Goal: Task Accomplishment & Management: Manage account settings

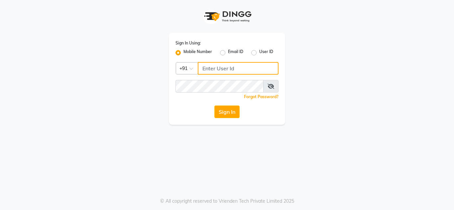
type input "7338382651"
click at [221, 68] on input "7338382651" at bounding box center [238, 68] width 81 height 13
click at [213, 71] on input "Username" at bounding box center [238, 68] width 81 height 13
type input "8867417819"
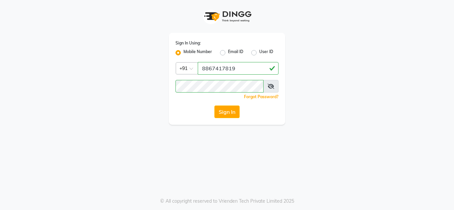
click at [270, 87] on icon at bounding box center [270, 86] width 7 height 5
click at [223, 112] on button "Sign In" at bounding box center [226, 112] width 25 height 13
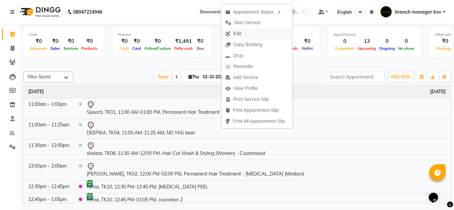
click at [253, 34] on button "Edit" at bounding box center [256, 33] width 71 height 11
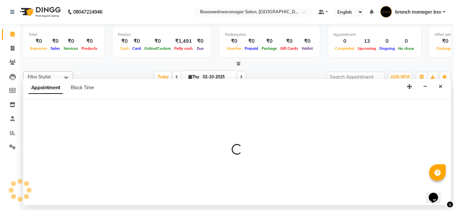
select select "tentative"
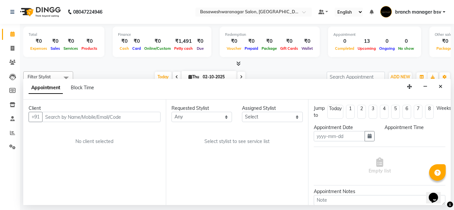
type input "02-10-2025"
select select "47930"
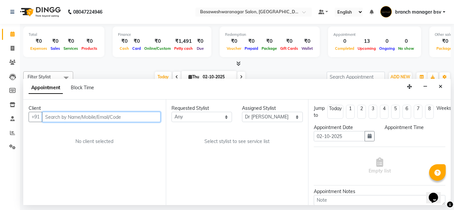
select select "660"
select select "1239"
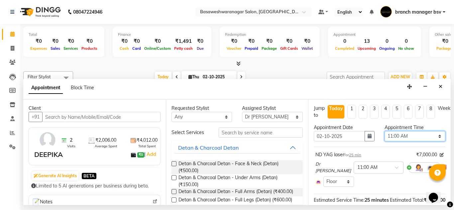
click at [397, 140] on select "Select 09:00 AM 09:15 AM 09:30 AM 09:45 AM 10:00 AM 10:15 AM 10:30 AM 10:45 AM …" at bounding box center [414, 136] width 61 height 10
select select "840"
click at [384, 131] on select "Select 09:00 AM 09:15 AM 09:30 AM 09:45 AM 10:00 AM 10:15 AM 10:30 AM 10:45 AM …" at bounding box center [414, 136] width 61 height 10
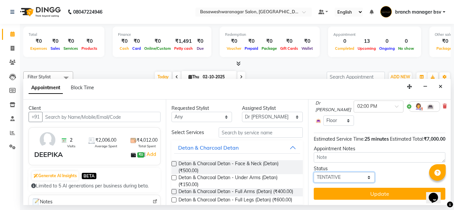
click at [329, 172] on select "Select TENTATIVE CONFIRM CHECK-IN UPCOMING" at bounding box center [344, 177] width 61 height 10
select select "confirm booking"
click at [314, 172] on select "Select TENTATIVE CONFIRM CHECK-IN UPCOMING" at bounding box center [344, 177] width 61 height 10
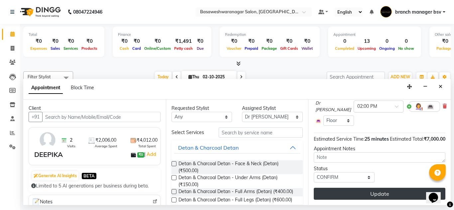
click at [357, 188] on button "Update" at bounding box center [380, 194] width 132 height 12
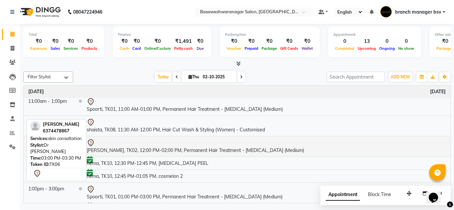
scroll to position [0, 0]
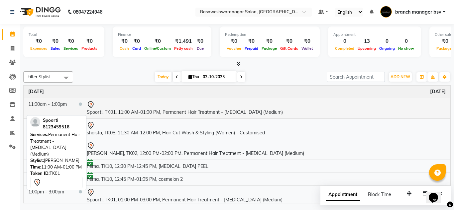
click at [199, 111] on td "Spoorti, TK01, 11:00 AM-01:00 PM, Permanent Hair Treatment - Botox (Medium)" at bounding box center [266, 108] width 368 height 21
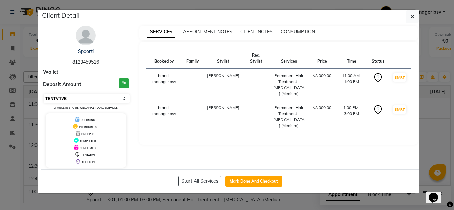
click at [68, 98] on select "Select IN SERVICE CONFIRMED TENTATIVE CHECK IN MARK DONE DROPPED UPCOMING" at bounding box center [87, 98] width 86 height 9
select select "6"
click at [44, 94] on select "Select IN SERVICE CONFIRMED TENTATIVE CHECK IN MARK DONE DROPPED UPCOMING" at bounding box center [87, 98] width 86 height 9
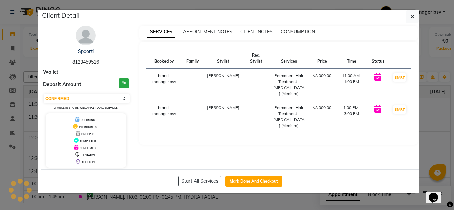
click at [0, 145] on ngb-modal-window "Client Detail Spoorti 8123459516 Wallet Deposit Amount ₹0 Select IN SERVICE CON…" at bounding box center [227, 105] width 454 height 210
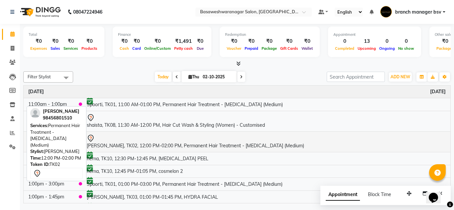
click at [129, 142] on td "ashitha, TK02, 12:00 PM-02:00 PM, Permanent Hair Treatment - Botox (Medium)" at bounding box center [266, 142] width 368 height 21
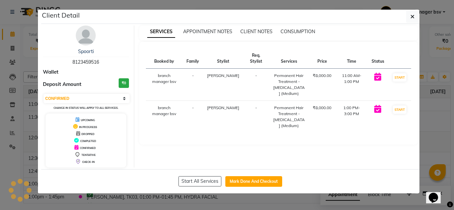
select select "7"
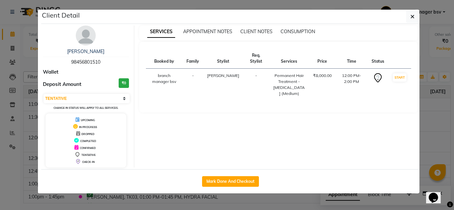
click at [0, 94] on ngb-modal-window "Client Detail ashitha 98456801510 Wallet Deposit Amount ₹0 Select IN SERVICE CO…" at bounding box center [227, 105] width 454 height 210
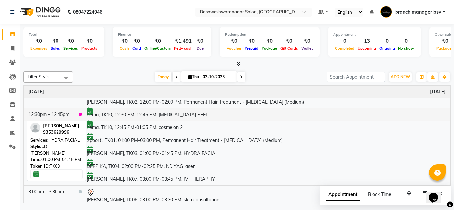
scroll to position [45, 0]
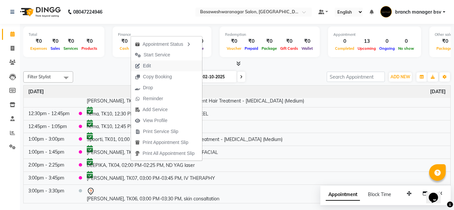
click at [151, 62] on span "Edit" at bounding box center [143, 65] width 24 height 11
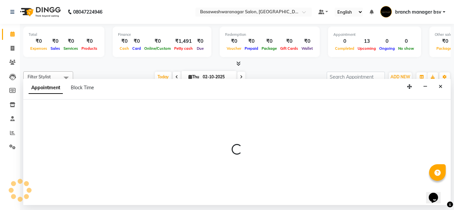
select select "840"
select select "confirm booking"
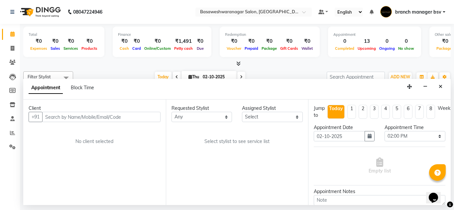
select select "47930"
select select "1239"
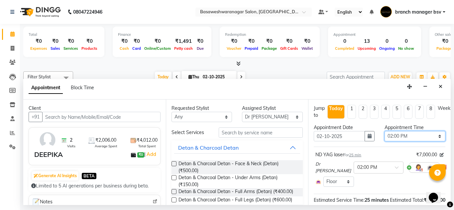
click at [404, 135] on select "Select 09:00 AM 09:15 AM 09:30 AM 09:45 AM 10:00 AM 10:15 AM 10:30 AM 10:45 AM …" at bounding box center [414, 136] width 61 height 10
select select "720"
click at [384, 131] on select "Select 09:00 AM 09:15 AM 09:30 AM 09:45 AM 10:00 AM 10:15 AM 10:30 AM 10:45 AM …" at bounding box center [414, 136] width 61 height 10
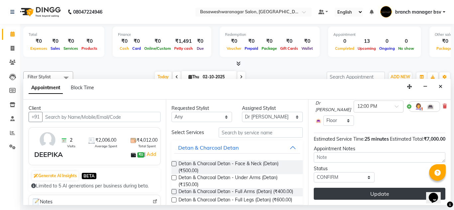
click at [336, 189] on button "Update" at bounding box center [380, 194] width 132 height 12
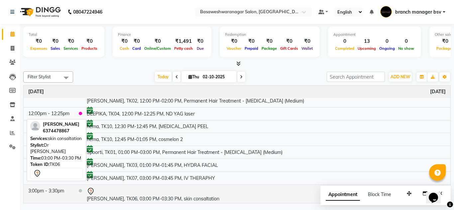
scroll to position [86, 0]
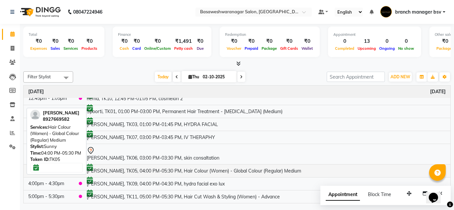
click at [170, 166] on td "[PERSON_NAME], TK05, 04:00 PM-05:30 PM, Hair Colour (Women) - Global Colour (Re…" at bounding box center [266, 170] width 368 height 13
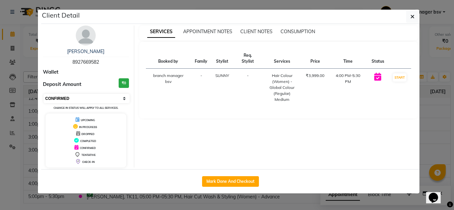
click at [71, 102] on select "Select IN SERVICE CONFIRMED TENTATIVE CHECK IN MARK DONE DROPPED UPCOMING" at bounding box center [87, 98] width 86 height 9
select select "7"
click at [44, 94] on select "Select IN SERVICE CONFIRMED TENTATIVE CHECK IN MARK DONE DROPPED UPCOMING" at bounding box center [87, 98] width 86 height 9
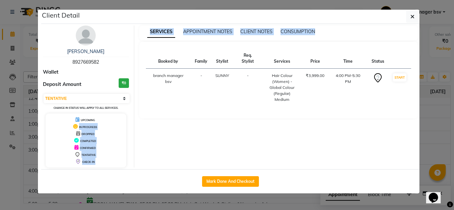
drag, startPoint x: 21, startPoint y: 127, endPoint x: 7, endPoint y: 193, distance: 67.5
click at [7, 193] on ngb-modal-window "Client Detail niveditha 8927669582 Wallet Deposit Amount ₹0 Select IN SERVICE C…" at bounding box center [227, 105] width 454 height 210
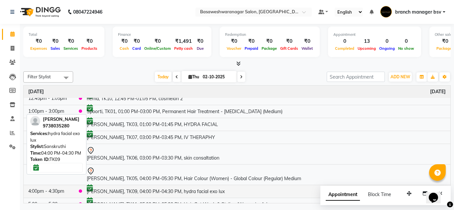
scroll to position [93, 0]
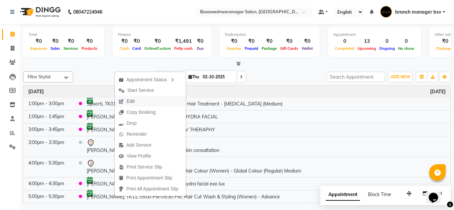
click at [145, 99] on button "Edit" at bounding box center [150, 101] width 71 height 11
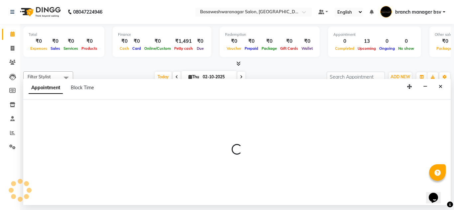
select select "confirm booking"
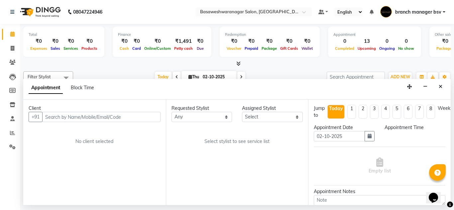
select select "64363"
select select "1020"
select select "1239"
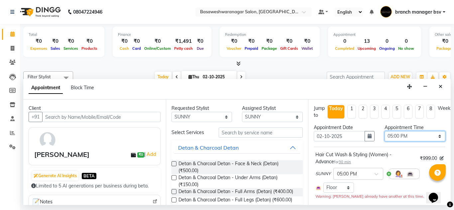
click at [410, 135] on select "Select 09:00 AM 09:15 AM 09:30 AM 09:45 AM 10:00 AM 10:15 AM 10:30 AM 10:45 AM …" at bounding box center [414, 136] width 61 height 10
select select "1080"
click at [384, 131] on select "Select 09:00 AM 09:15 AM 09:30 AM 09:45 AM 10:00 AM 10:15 AM 10:30 AM 10:45 AM …" at bounding box center [414, 136] width 61 height 10
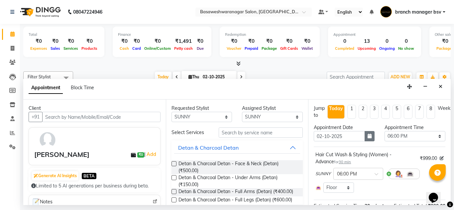
click at [368, 138] on icon "button" at bounding box center [369, 136] width 4 height 5
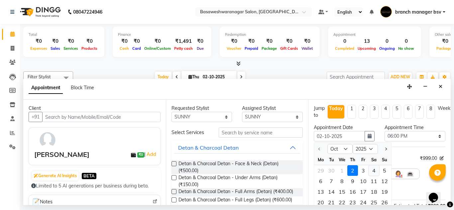
click at [372, 172] on div "4" at bounding box center [373, 170] width 11 height 11
type input "04-10-2025"
select select "1080"
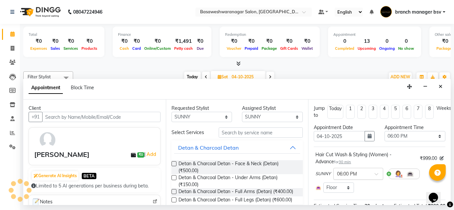
scroll to position [79, 0]
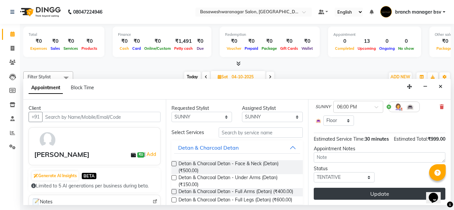
click at [345, 188] on button "Update" at bounding box center [380, 194] width 132 height 12
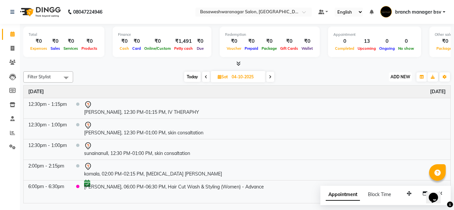
click at [403, 77] on span "ADD NEW" at bounding box center [400, 76] width 20 height 5
click at [391, 87] on button "Add Appointment" at bounding box center [385, 89] width 52 height 9
select select "540"
select select "tentative"
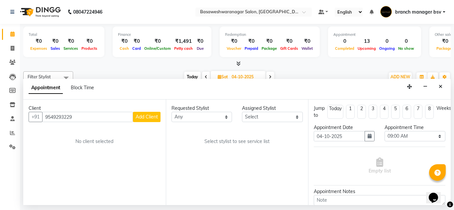
type input "9549293229"
click at [147, 121] on button "Add Client" at bounding box center [147, 117] width 28 height 10
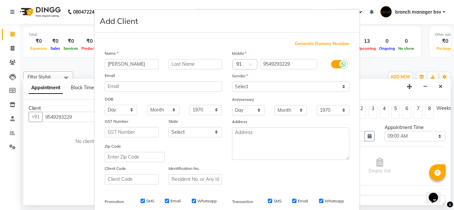
type input "chethan"
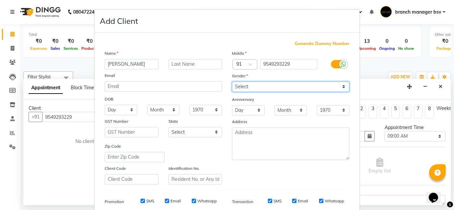
click at [277, 87] on select "Select Male Female Other Prefer Not To Say" at bounding box center [290, 87] width 117 height 10
click at [232, 82] on select "Select Male Female Other Prefer Not To Say" at bounding box center [290, 87] width 117 height 10
click at [262, 88] on select "Select Male Female Other Prefer Not To Say" at bounding box center [290, 87] width 117 height 10
select select "male"
click at [232, 82] on select "Select Male Female Other Prefer Not To Say" at bounding box center [290, 87] width 117 height 10
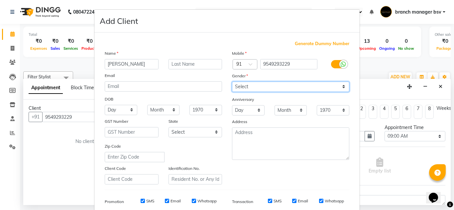
scroll to position [96, 0]
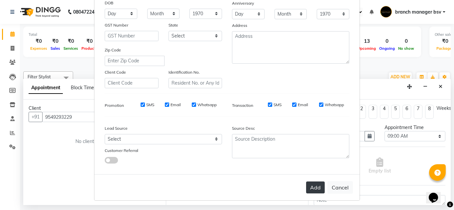
click at [320, 185] on button "Add" at bounding box center [315, 188] width 19 height 12
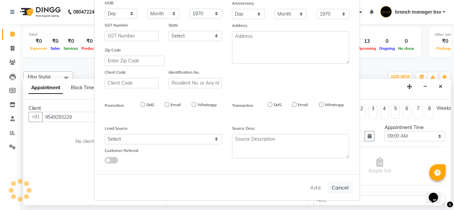
select select
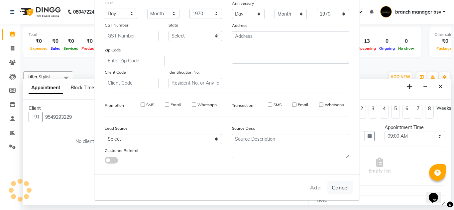
select select
checkbox input "false"
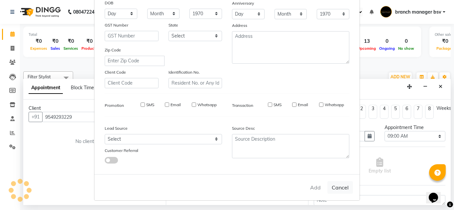
checkbox input "false"
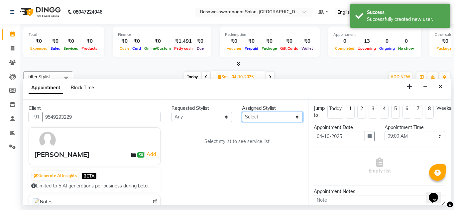
click at [276, 115] on select "Select branch manager bsv Dr.Jabin Dr mehzabin JASSI Jayshree Navya PRATIK RAJE…" at bounding box center [272, 117] width 61 height 10
select select "47930"
click at [242, 112] on select "Select branch manager bsv Dr.Jabin Dr mehzabin JASSI Jayshree Navya PRATIK RAJE…" at bounding box center [272, 117] width 61 height 10
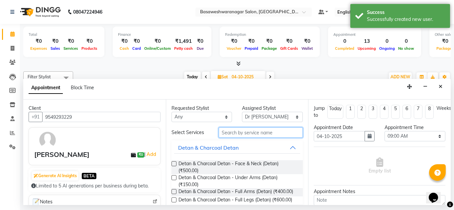
click at [236, 133] on input "text" at bounding box center [261, 133] width 84 height 10
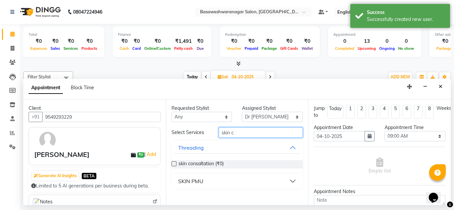
type input "skin c"
click at [173, 164] on label at bounding box center [173, 163] width 5 height 5
click at [173, 164] on input "checkbox" at bounding box center [173, 164] width 4 height 4
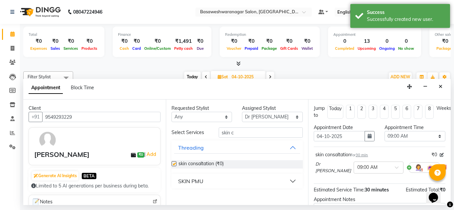
checkbox input "false"
click at [367, 135] on icon "button" at bounding box center [369, 136] width 4 height 5
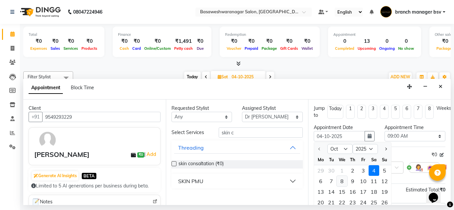
click at [342, 180] on div "8" at bounding box center [342, 181] width 11 height 11
type input "08-10-2025"
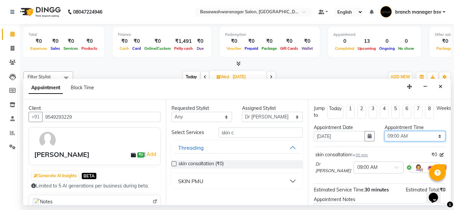
click at [417, 135] on select "Select 09:00 AM 09:15 AM 09:30 AM 09:45 AM 10:00 AM 10:15 AM 10:30 AM 10:45 AM …" at bounding box center [414, 136] width 61 height 10
select select "750"
click at [384, 131] on select "Select 09:00 AM 09:15 AM 09:30 AM 09:45 AM 10:00 AM 10:15 AM 10:30 AM 10:45 AM …" at bounding box center [414, 136] width 61 height 10
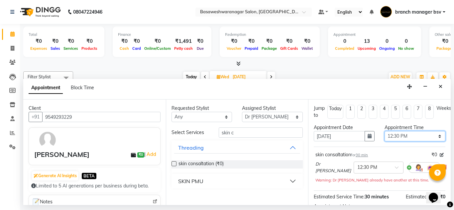
scroll to position [81, 0]
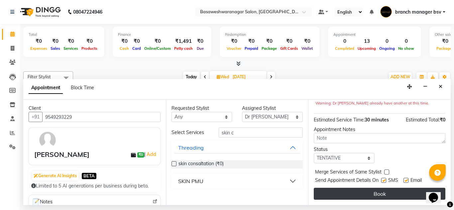
click at [348, 188] on button "Book" at bounding box center [380, 194] width 132 height 12
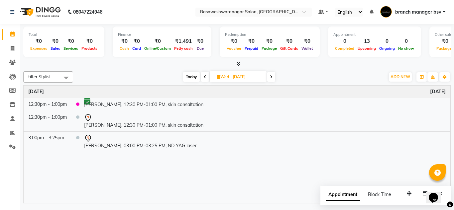
click at [190, 78] on span "Today" at bounding box center [191, 77] width 17 height 10
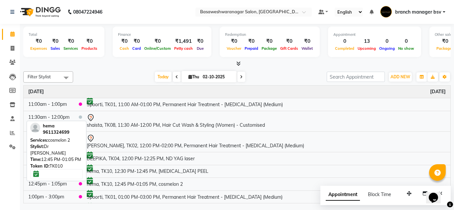
scroll to position [80, 0]
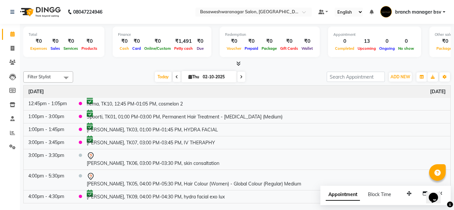
click at [243, 78] on span at bounding box center [241, 77] width 8 height 10
type input "03-10-2025"
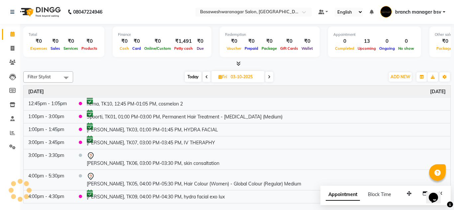
scroll to position [0, 0]
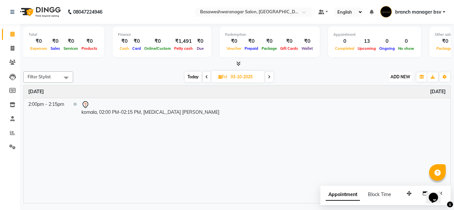
click at [404, 75] on span "ADD NEW" at bounding box center [400, 76] width 20 height 5
click at [384, 89] on button "Add Appointment" at bounding box center [385, 89] width 52 height 9
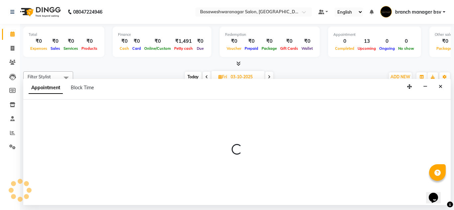
select select "tentative"
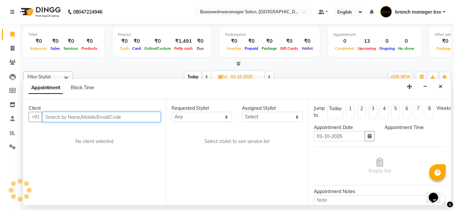
select select "540"
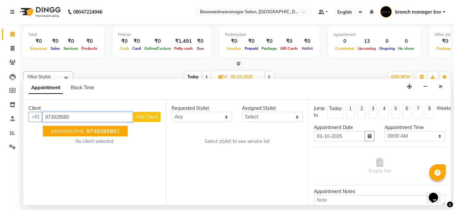
click at [116, 133] on ngb-highlight "973928580 3" at bounding box center [102, 131] width 35 height 7
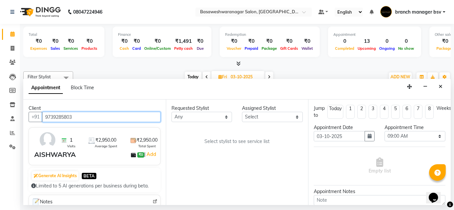
type input "9739285803"
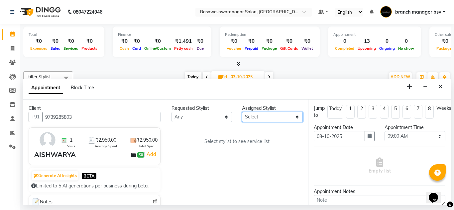
click at [271, 117] on select "Select branch manager bsv Dr.Jabin Dr mehzabin JASSI Jayshree Navya PRATIK RAJE…" at bounding box center [272, 117] width 61 height 10
select select "30333"
click at [242, 112] on select "Select branch manager bsv Dr.Jabin Dr mehzabin JASSI Jayshree Navya PRATIK RAJE…" at bounding box center [272, 117] width 61 height 10
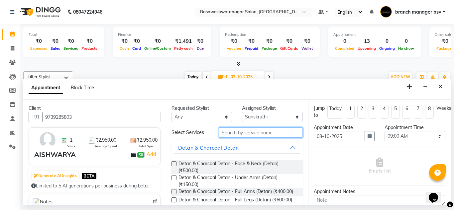
click at [227, 129] on input "text" at bounding box center [261, 133] width 84 height 10
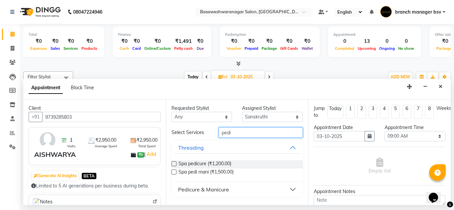
type input "pedi"
click at [202, 191] on div "Pedicure & Manicure" at bounding box center [203, 190] width 51 height 8
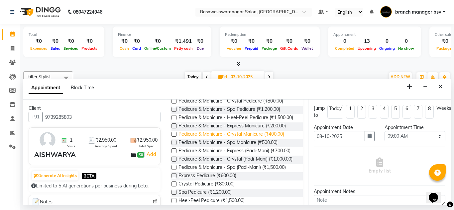
scroll to position [116, 0]
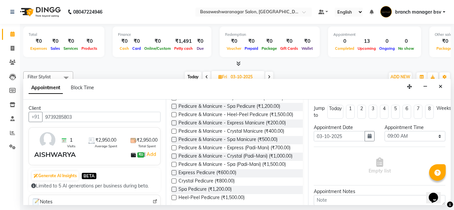
click at [174, 150] on label at bounding box center [173, 148] width 5 height 5
click at [174, 151] on input "checkbox" at bounding box center [173, 149] width 4 height 4
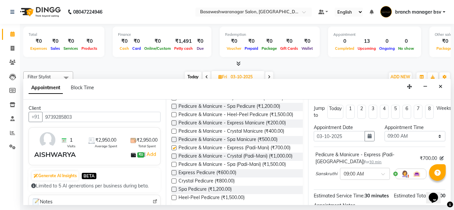
checkbox input "false"
click at [410, 132] on select "Select 09:00 AM 09:15 AM 09:30 AM 09:45 AM 10:00 AM 10:15 AM 10:30 AM 10:45 AM …" at bounding box center [414, 136] width 61 height 10
select select "1080"
click at [384, 131] on select "Select 09:00 AM 09:15 AM 09:30 AM 09:45 AM 10:00 AM 10:15 AM 10:30 AM 10:45 AM …" at bounding box center [414, 136] width 61 height 10
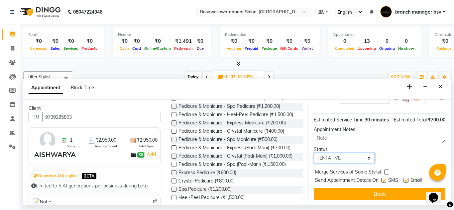
click at [326, 153] on select "Select TENTATIVE CONFIRM UPCOMING" at bounding box center [344, 158] width 61 height 10
select select "confirm booking"
click at [314, 153] on select "Select TENTATIVE CONFIRM UPCOMING" at bounding box center [344, 158] width 61 height 10
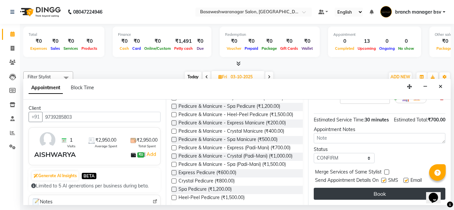
click at [348, 193] on button "Book" at bounding box center [380, 194] width 132 height 12
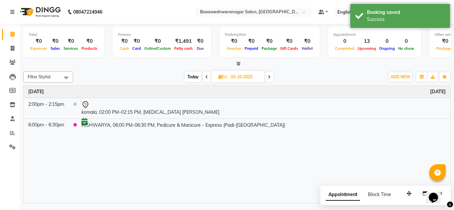
click at [203, 167] on div "Time Event Friday October 3, 2025 2:00pm - 2:15pm komala, 02:00 PM-02:15 PM, RE…" at bounding box center [237, 145] width 427 height 118
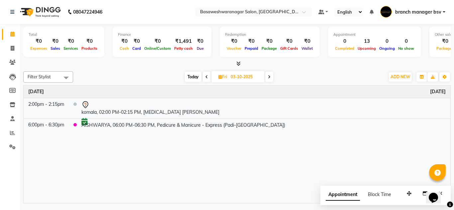
click at [192, 75] on span "Today" at bounding box center [193, 77] width 17 height 10
type input "02-10-2025"
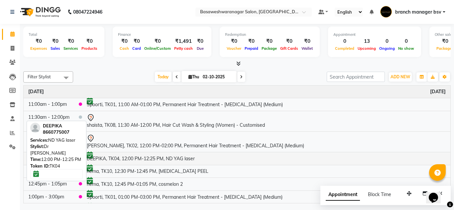
scroll to position [80, 0]
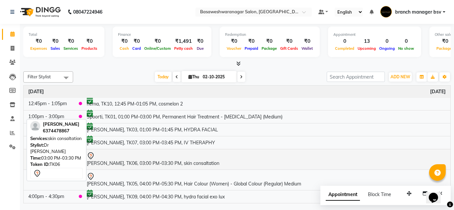
click at [155, 158] on div at bounding box center [266, 156] width 359 height 8
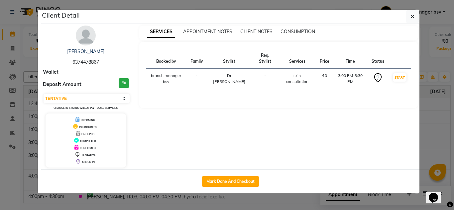
drag, startPoint x: 85, startPoint y: 98, endPoint x: 87, endPoint y: 123, distance: 25.3
click at [87, 123] on div "wilson 6374478867 Wallet Deposit Amount ₹0 Select IN SERVICE CONFIRMED TENTATIV…" at bounding box center [86, 97] width 96 height 142
select select "6"
click at [44, 94] on select "Select IN SERVICE CONFIRMED TENTATIVE CHECK IN MARK DONE DROPPED UPCOMING" at bounding box center [87, 98] width 86 height 9
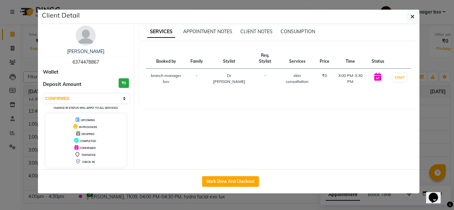
click at [0, 83] on ngb-modal-window "Client Detail wilson 6374478867 Wallet Deposit Amount ₹0 Select IN SERVICE CONF…" at bounding box center [227, 105] width 454 height 210
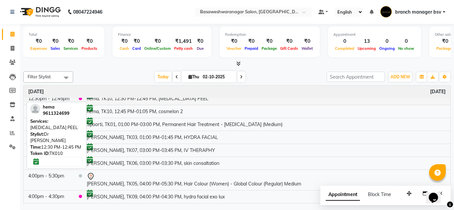
scroll to position [0, 0]
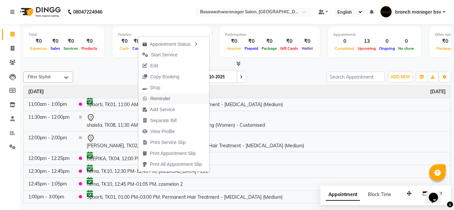
click at [183, 96] on button "Reminder" at bounding box center [173, 98] width 71 height 11
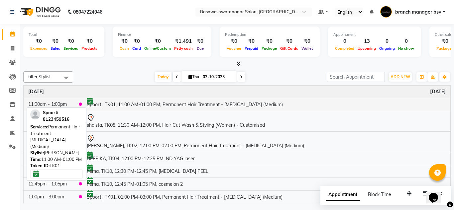
click at [176, 107] on td "Spoorti, TK01, 11:00 AM-01:00 PM, Permanent Hair Treatment - [MEDICAL_DATA] (Me…" at bounding box center [266, 104] width 368 height 13
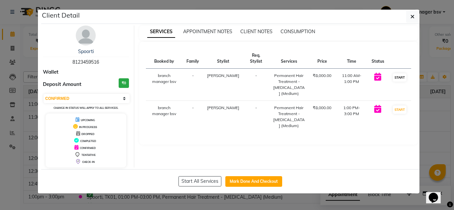
drag, startPoint x: 408, startPoint y: 75, endPoint x: 399, endPoint y: 76, distance: 9.4
click at [399, 76] on td "START" at bounding box center [399, 85] width 23 height 32
click at [399, 76] on button "START" at bounding box center [400, 77] width 14 height 8
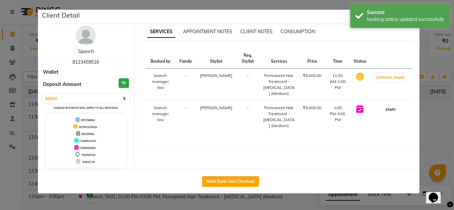
click at [396, 106] on button "START" at bounding box center [391, 110] width 14 height 8
select select "1"
click at [442, 109] on ngb-modal-window "Client Detail Spoorti 8123459516 Wallet Deposit Amount ₹0 Select IN SERVICE CON…" at bounding box center [227, 105] width 454 height 210
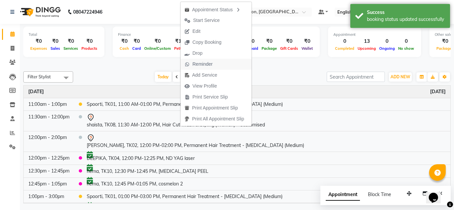
click at [210, 65] on span "Reminder" at bounding box center [202, 64] width 20 height 7
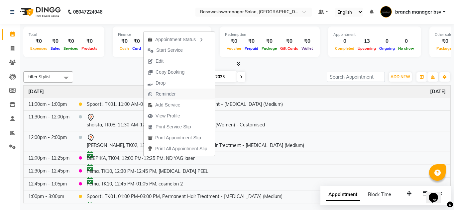
click at [172, 95] on span "Reminder" at bounding box center [165, 94] width 20 height 7
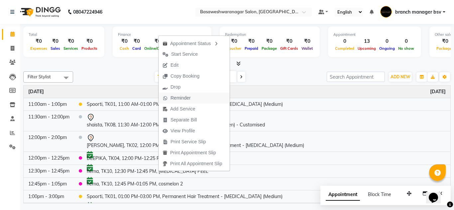
click at [206, 100] on button "Reminder" at bounding box center [193, 98] width 71 height 11
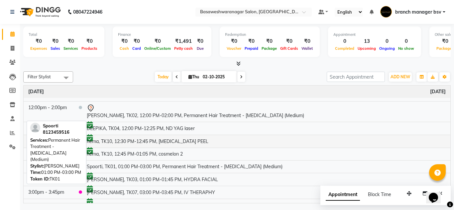
scroll to position [30, 0]
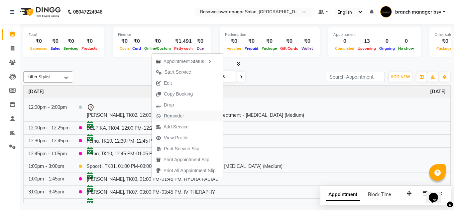
click at [184, 117] on span "Reminder" at bounding box center [170, 116] width 36 height 11
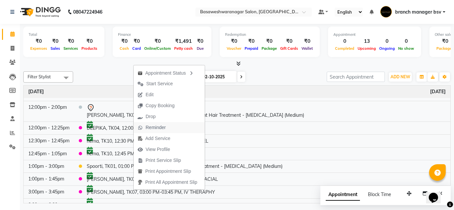
click at [160, 129] on span "Reminder" at bounding box center [156, 127] width 20 height 7
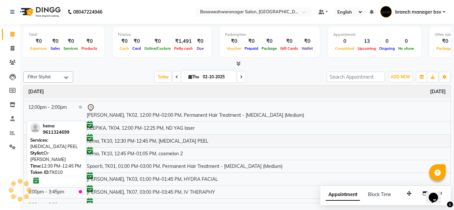
scroll to position [72, 0]
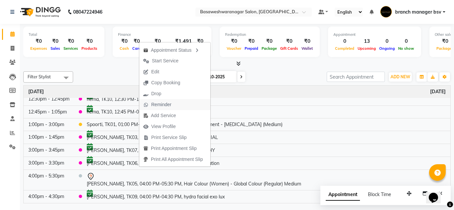
click at [171, 107] on span "Reminder" at bounding box center [161, 104] width 20 height 7
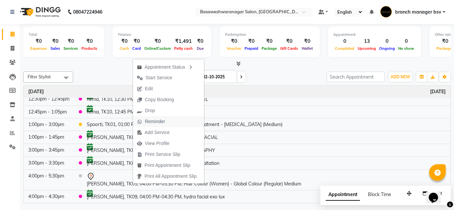
click at [163, 120] on span "Reminder" at bounding box center [155, 121] width 20 height 7
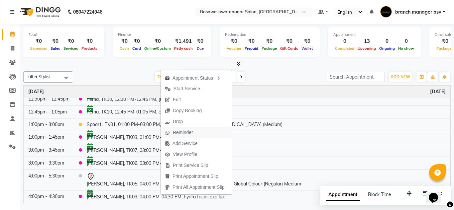
click at [194, 132] on span "Reminder" at bounding box center [179, 132] width 36 height 11
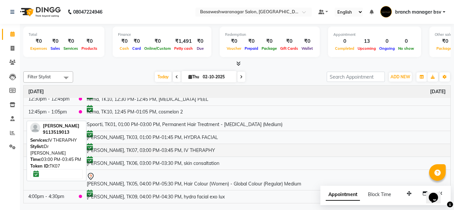
scroll to position [0, 0]
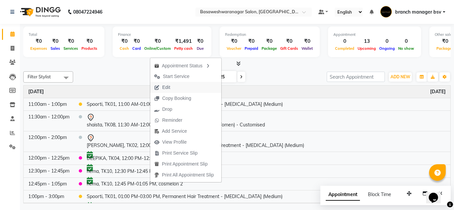
click at [175, 86] on button "Edit" at bounding box center [185, 87] width 71 height 11
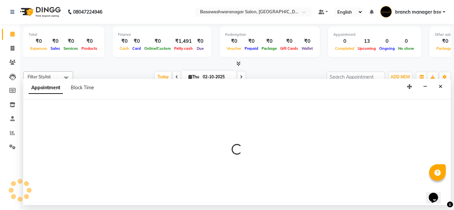
select select "tentative"
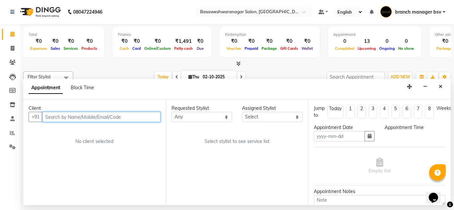
type input "02-10-2025"
select select "690"
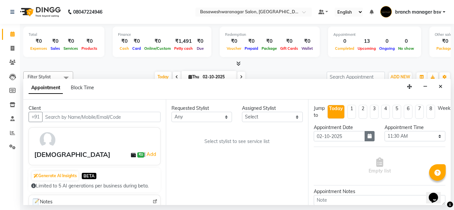
click at [368, 135] on icon "button" at bounding box center [369, 136] width 4 height 5
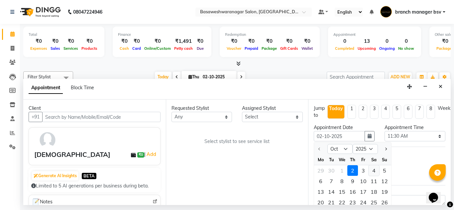
click at [371, 170] on div "4" at bounding box center [373, 170] width 11 height 11
type input "04-10-2025"
select select "690"
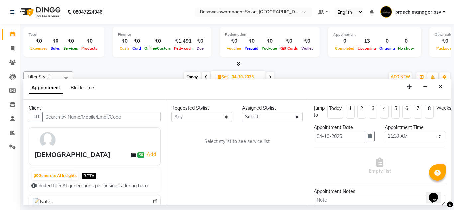
scroll to position [49, 0]
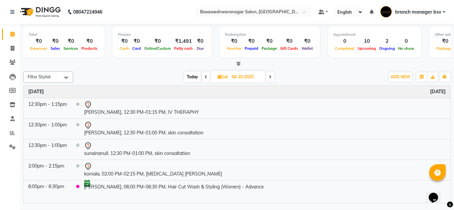
click at [188, 73] on span "Today" at bounding box center [192, 77] width 17 height 10
type input "02-10-2025"
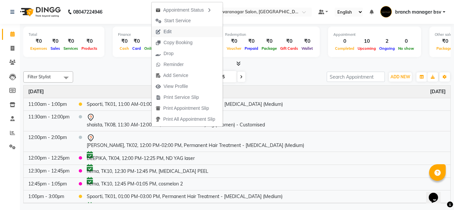
click at [169, 34] on span "Edit" at bounding box center [167, 31] width 8 height 7
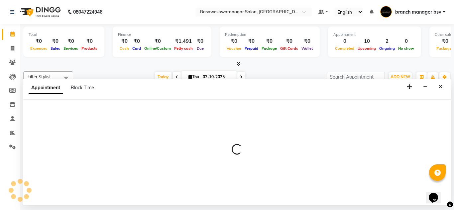
select select "tentative"
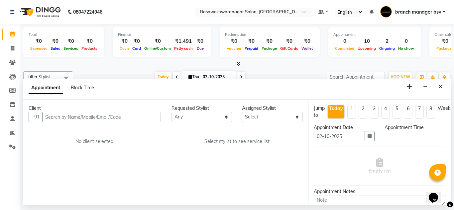
select select "690"
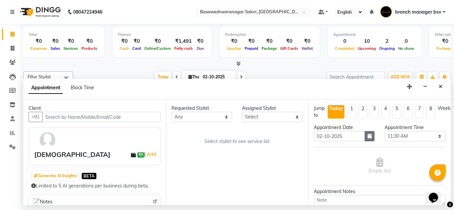
click at [370, 139] on button "button" at bounding box center [369, 136] width 10 height 10
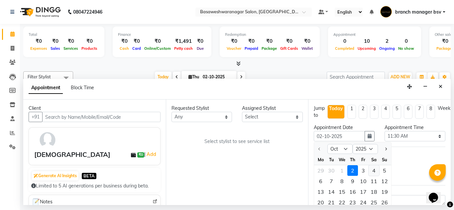
click at [376, 172] on div "4" at bounding box center [373, 170] width 11 height 11
type input "04-10-2025"
select select "690"
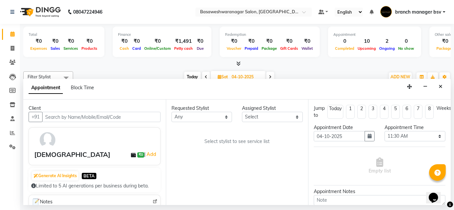
scroll to position [49, 0]
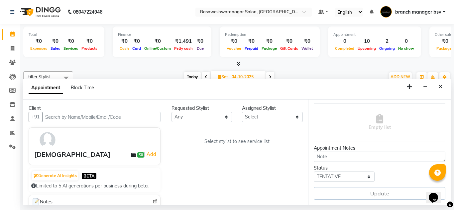
click at [354, 187] on div "Update" at bounding box center [380, 193] width 132 height 13
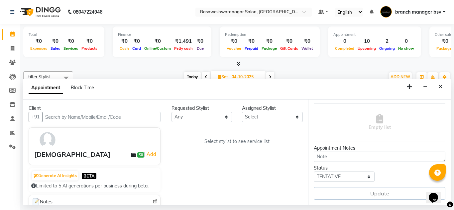
click at [354, 187] on div "Update" at bounding box center [380, 193] width 132 height 13
click at [438, 90] on button "Close" at bounding box center [441, 87] width 10 height 10
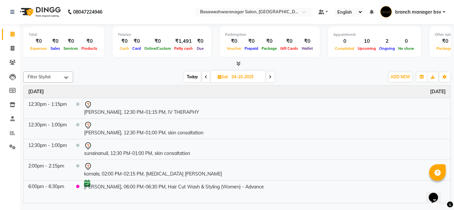
click at [194, 77] on span "Today" at bounding box center [192, 77] width 17 height 10
type input "02-10-2025"
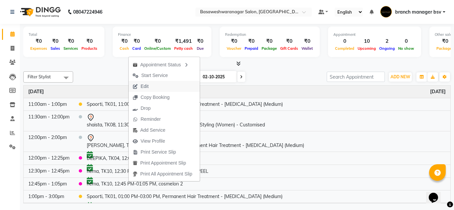
click at [156, 84] on button "Edit" at bounding box center [164, 86] width 71 height 11
select select "690"
select select "tentative"
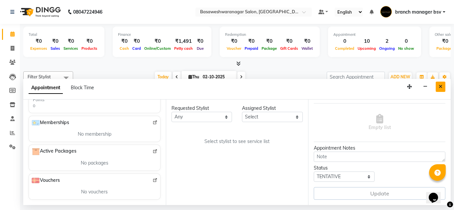
click at [444, 88] on button "Close" at bounding box center [441, 87] width 10 height 10
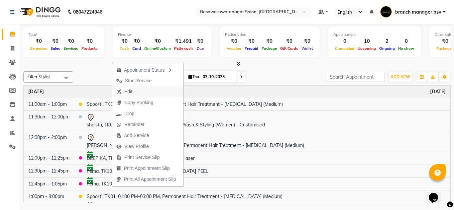
click at [144, 90] on button "Edit" at bounding box center [147, 91] width 71 height 11
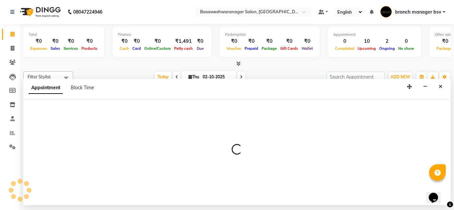
select select "tentative"
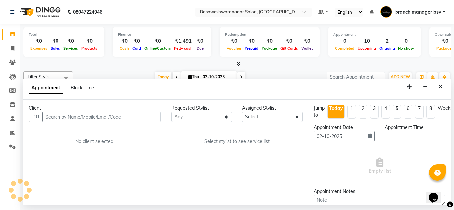
select select "690"
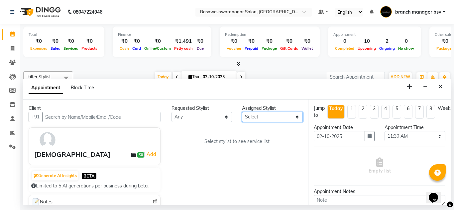
click at [271, 114] on select "Select branch manager bsv [PERSON_NAME] Dr [PERSON_NAME] [PERSON_NAME] [PERSON_…" at bounding box center [272, 117] width 61 height 10
select select "64364"
click at [242, 112] on select "Select branch manager bsv [PERSON_NAME] Dr [PERSON_NAME] [PERSON_NAME] [PERSON_…" at bounding box center [272, 117] width 61 height 10
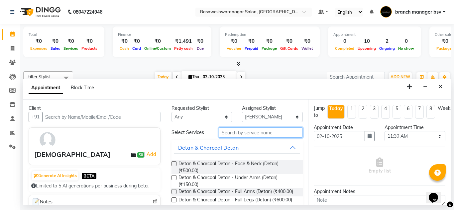
click at [229, 134] on input "text" at bounding box center [261, 133] width 84 height 10
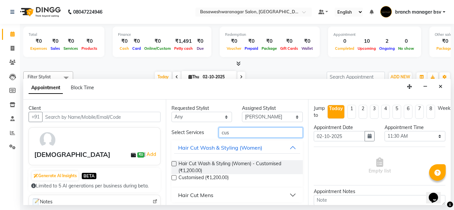
type input "cus"
click at [173, 162] on label at bounding box center [173, 163] width 5 height 5
click at [173, 162] on input "checkbox" at bounding box center [173, 164] width 4 height 4
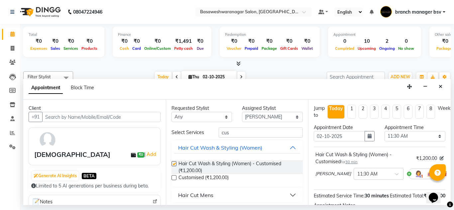
checkbox input "false"
click at [364, 137] on button "button" at bounding box center [369, 136] width 10 height 10
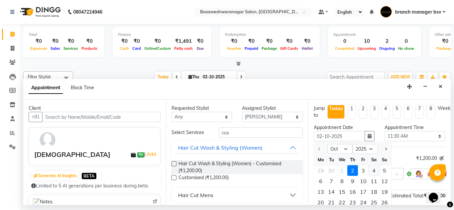
click at [378, 171] on div "4" at bounding box center [373, 170] width 11 height 11
type input "04-10-2025"
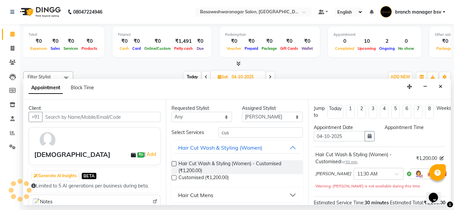
select select "690"
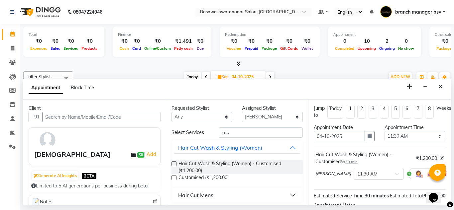
scroll to position [69, 0]
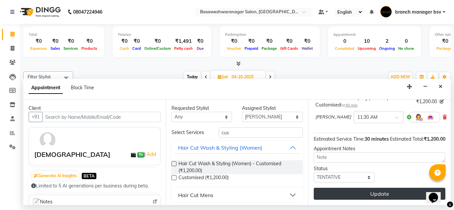
click at [342, 188] on button "Update" at bounding box center [380, 194] width 132 height 12
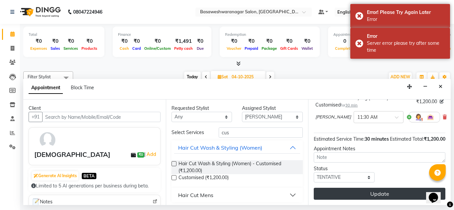
click at [359, 189] on button "Update" at bounding box center [380, 194] width 132 height 12
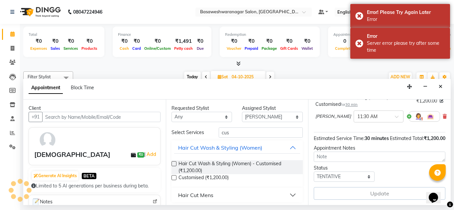
click at [359, 189] on div "Update" at bounding box center [380, 193] width 132 height 13
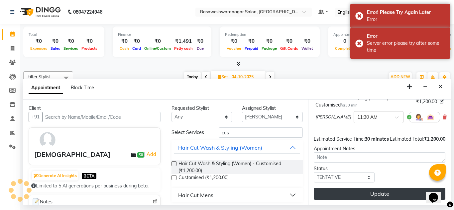
click at [359, 189] on button "Update" at bounding box center [380, 194] width 132 height 12
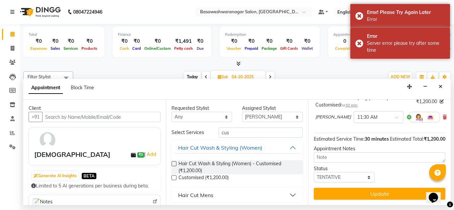
click at [359, 189] on div "Update" at bounding box center [380, 194] width 132 height 12
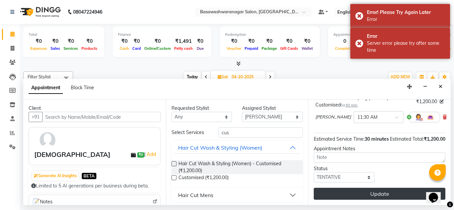
click at [359, 189] on button "Update" at bounding box center [380, 194] width 132 height 12
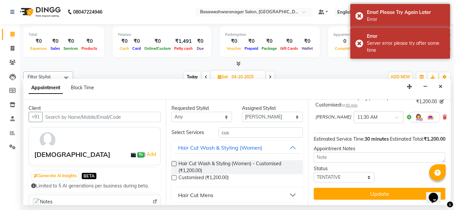
click at [359, 189] on div "Update" at bounding box center [380, 194] width 132 height 12
click at [442, 89] on button "Close" at bounding box center [441, 87] width 10 height 10
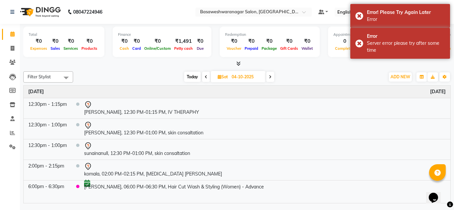
click at [197, 76] on span "Today" at bounding box center [192, 77] width 17 height 10
type input "02-10-2025"
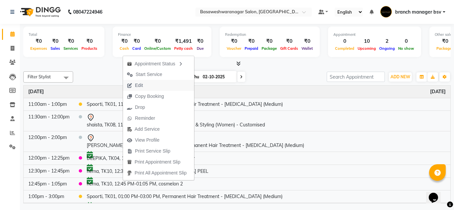
click at [135, 83] on span "Edit" at bounding box center [139, 85] width 8 height 7
select select "tentative"
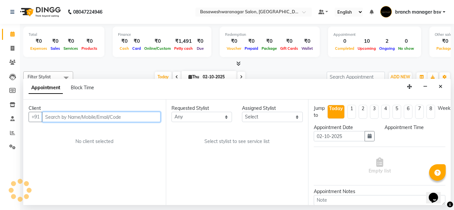
select select "690"
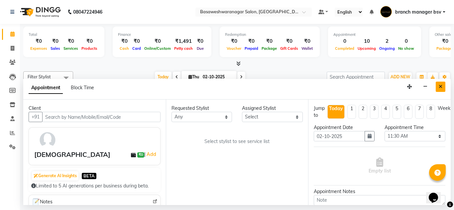
click at [439, 85] on icon "Close" at bounding box center [441, 86] width 4 height 5
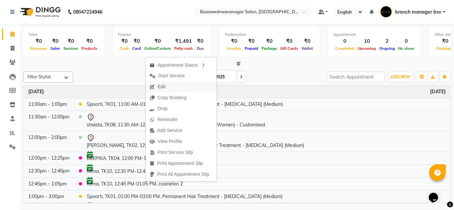
click at [163, 83] on span "Edit" at bounding box center [161, 86] width 8 height 7
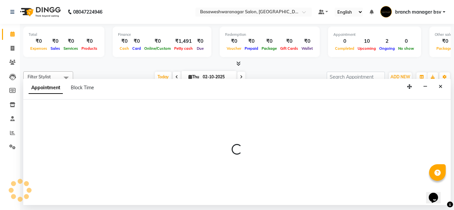
select select "tentative"
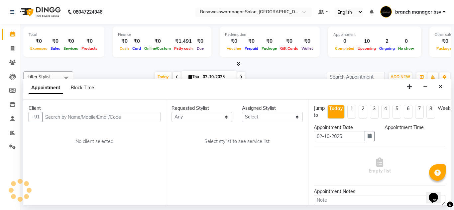
select select "690"
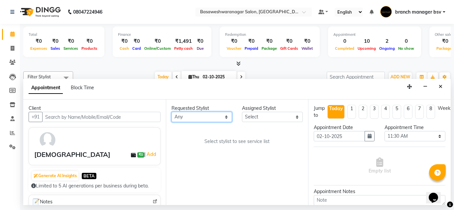
click at [211, 118] on select "Any branch manager bsv Dr.Jabin Dr mehzabin JASSI Jayshree Navya PRATIK RAJEESH…" at bounding box center [201, 117] width 61 height 10
select select "64363"
click at [171, 112] on select "Any branch manager bsv Dr.Jabin Dr mehzabin JASSI Jayshree Navya PRATIK RAJEESH…" at bounding box center [201, 117] width 61 height 10
select select "64363"
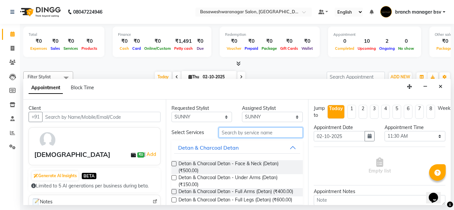
click at [248, 132] on input "text" at bounding box center [261, 133] width 84 height 10
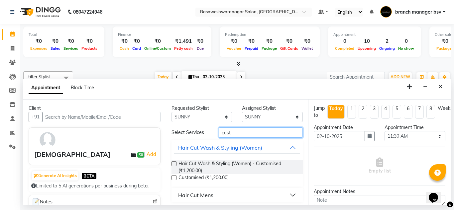
type input "cust"
click at [176, 161] on label at bounding box center [173, 163] width 5 height 5
click at [176, 162] on input "checkbox" at bounding box center [173, 164] width 4 height 4
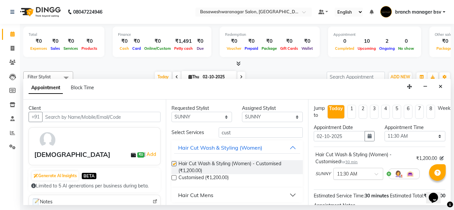
checkbox input "false"
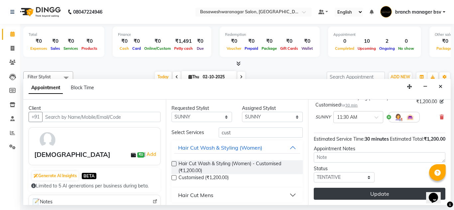
click at [337, 188] on button "Update" at bounding box center [380, 194] width 132 height 12
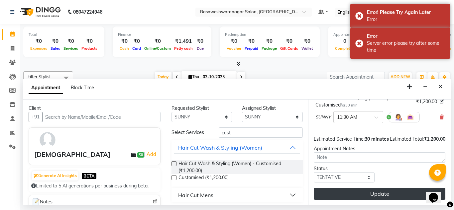
click at [337, 188] on button "Update" at bounding box center [380, 194] width 132 height 12
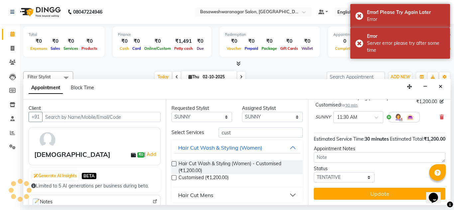
click at [337, 188] on div "Update" at bounding box center [380, 194] width 132 height 12
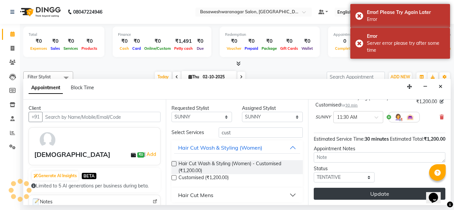
click at [337, 188] on button "Update" at bounding box center [380, 194] width 132 height 12
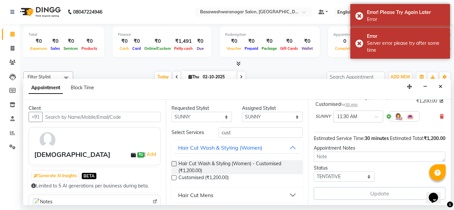
click at [337, 187] on div "Update" at bounding box center [380, 193] width 132 height 13
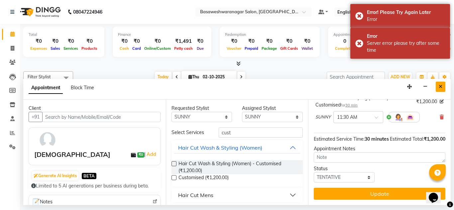
click at [437, 86] on button "Close" at bounding box center [441, 87] width 10 height 10
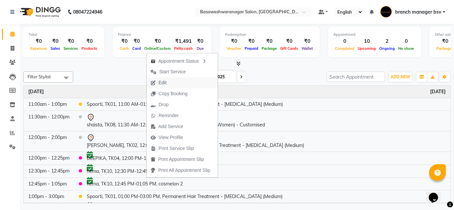
click at [168, 82] on span "Edit" at bounding box center [159, 82] width 24 height 11
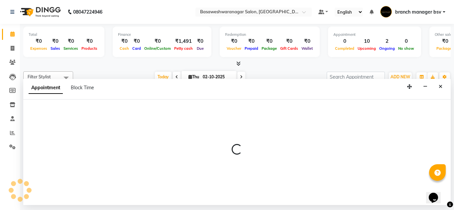
select select "tentative"
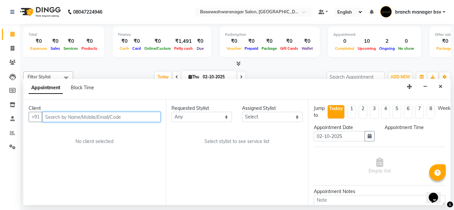
select select "690"
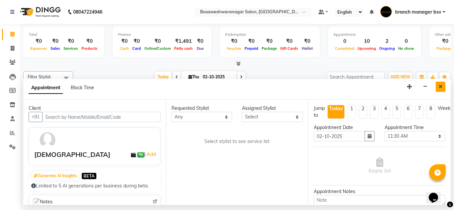
click at [442, 84] on icon "Close" at bounding box center [441, 86] width 4 height 5
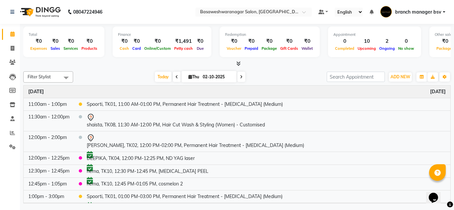
click at [209, 77] on input "02-10-2025" at bounding box center [217, 77] width 33 height 10
select select "10"
select select "2025"
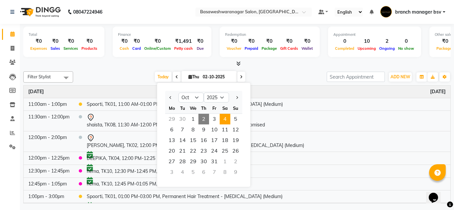
click at [226, 118] on span "4" at bounding box center [225, 119] width 11 height 11
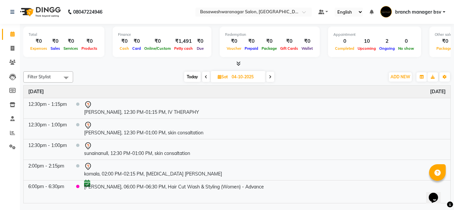
click at [208, 78] on span at bounding box center [206, 77] width 8 height 10
type input "03-10-2025"
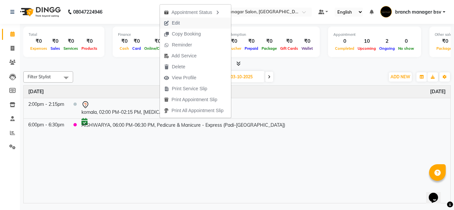
click at [190, 23] on button "Edit" at bounding box center [195, 23] width 71 height 11
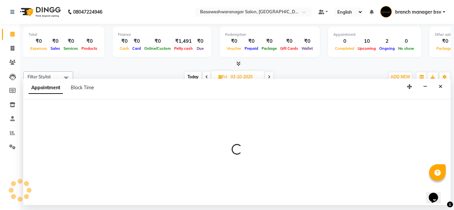
select select "tentative"
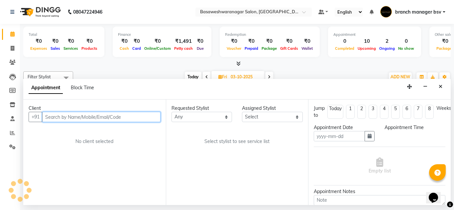
type input "03-10-2025"
select select "47930"
select select "840"
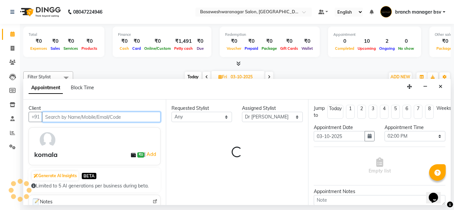
select select "1239"
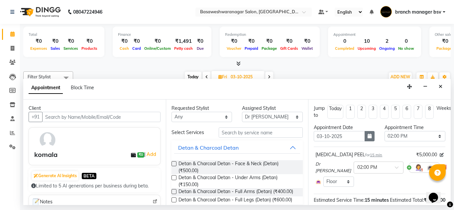
click at [369, 135] on button "button" at bounding box center [369, 136] width 10 height 10
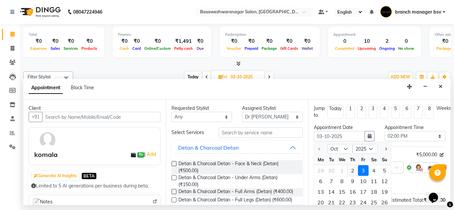
click at [353, 173] on div "2" at bounding box center [352, 170] width 11 height 11
type input "02-10-2025"
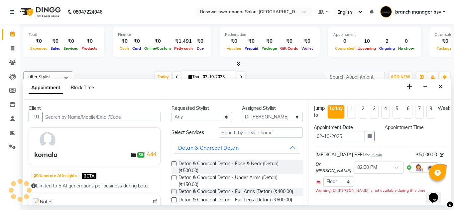
select select "840"
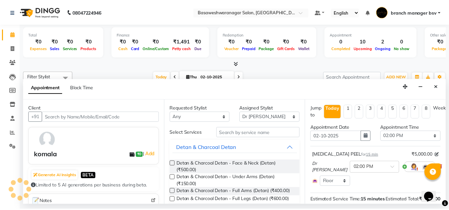
scroll to position [72, 0]
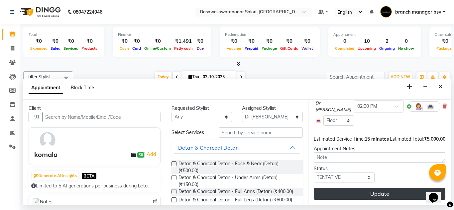
click at [362, 188] on button "Update" at bounding box center [380, 194] width 132 height 12
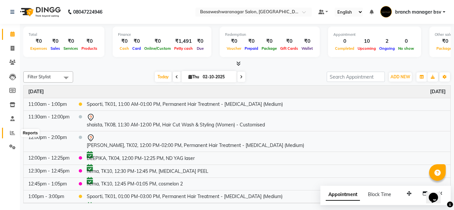
click at [11, 132] on icon at bounding box center [12, 133] width 5 height 5
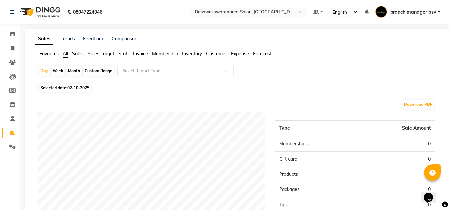
click at [126, 52] on span "Staff" at bounding box center [123, 54] width 11 height 6
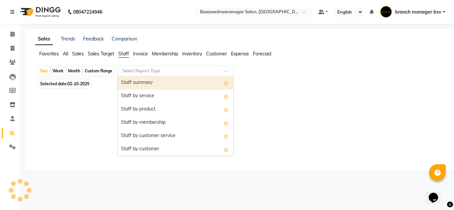
click at [147, 72] on input "text" at bounding box center [169, 71] width 96 height 7
click at [156, 77] on div "Staff summary" at bounding box center [176, 82] width 116 height 13
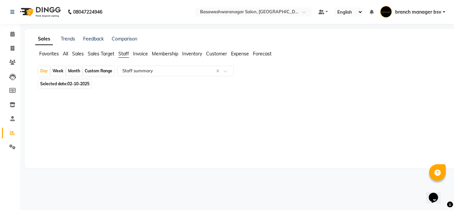
click at [75, 83] on span "02-10-2025" at bounding box center [78, 83] width 22 height 5
select select "10"
select select "2025"
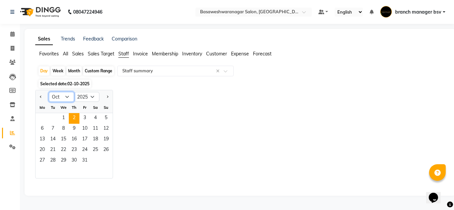
click at [66, 95] on select "Jan Feb Mar Apr May Jun Jul Aug Sep Oct Nov Dec" at bounding box center [61, 97] width 25 height 10
select select "9"
click at [49, 92] on select "Jan Feb Mar Apr May Jun Jul Aug Sep Oct Nov Dec" at bounding box center [61, 97] width 25 height 10
click at [56, 161] on span "30" at bounding box center [53, 161] width 11 height 11
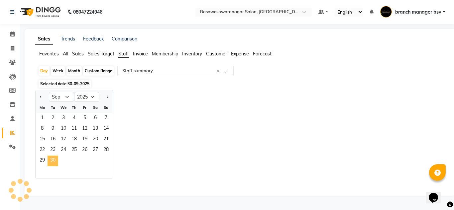
select select "full_report"
select select "csv"
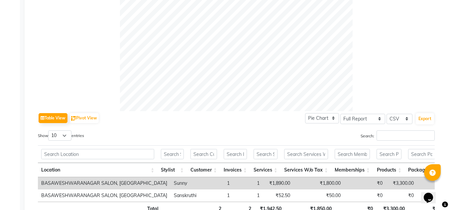
scroll to position [263, 0]
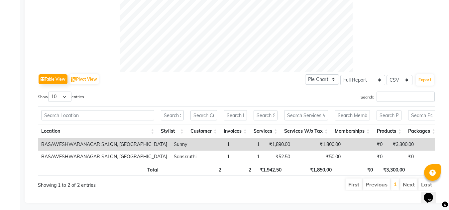
click at [267, 144] on td "₹1,890.00" at bounding box center [278, 145] width 31 height 12
copy td "1,890.00"
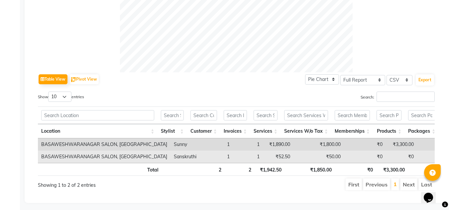
click at [271, 157] on td "₹52.50" at bounding box center [278, 157] width 31 height 12
copy td "52.50"
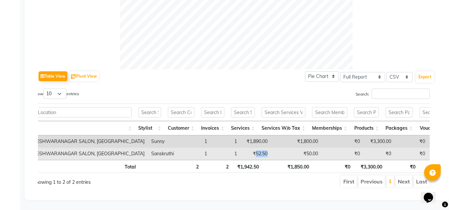
scroll to position [0, 0]
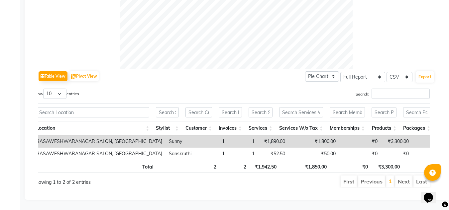
click at [384, 136] on td "₹3,300.00" at bounding box center [396, 142] width 31 height 12
copy td "3,300.00"
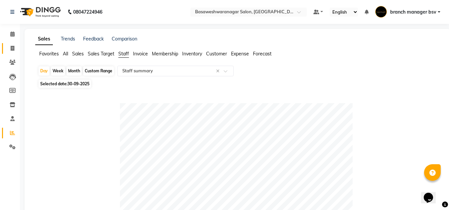
click at [6, 48] on link "Invoice" at bounding box center [10, 48] width 16 height 11
select select "service"
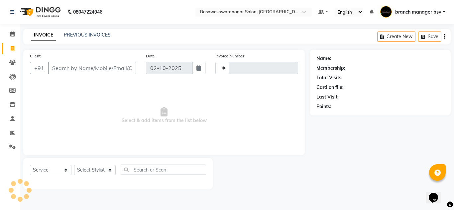
type input "1178"
select select "842"
click at [95, 35] on link "PREVIOUS INVOICES" at bounding box center [87, 35] width 47 height 6
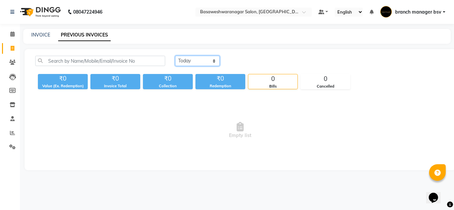
click at [192, 61] on select "Today Yesterday Custom Range" at bounding box center [197, 61] width 45 height 10
select select "yesterday"
click at [175, 56] on select "Today Yesterday Custom Range" at bounding box center [197, 61] width 45 height 10
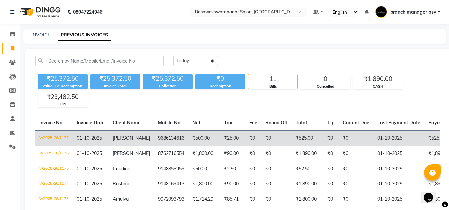
click at [234, 143] on td "₹25.00" at bounding box center [232, 139] width 25 height 16
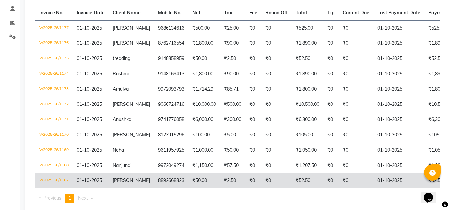
scroll to position [111, 0]
click at [284, 155] on td "₹0" at bounding box center [276, 150] width 31 height 15
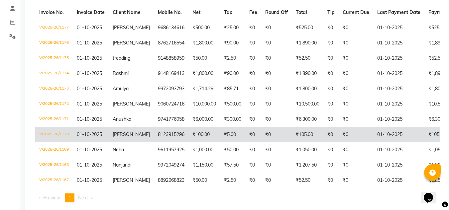
click at [154, 135] on td "8123915296" at bounding box center [171, 134] width 35 height 15
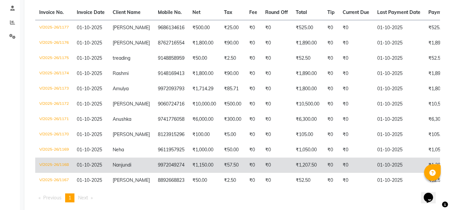
click at [192, 167] on td "₹1,150.00" at bounding box center [204, 165] width 32 height 15
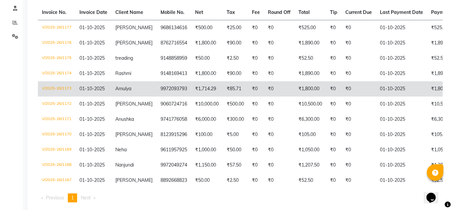
scroll to position [0, 0]
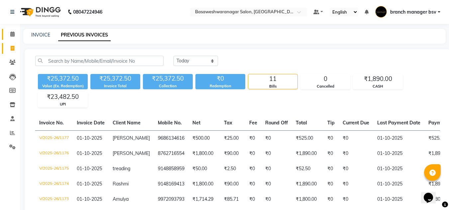
click at [10, 29] on link "Calendar" at bounding box center [10, 34] width 16 height 11
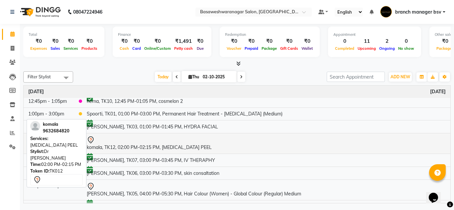
scroll to position [93, 0]
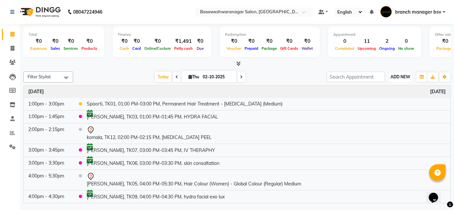
click at [401, 79] on span "ADD NEW" at bounding box center [400, 76] width 20 height 5
click at [386, 88] on button "Add Appointment" at bounding box center [385, 89] width 52 height 9
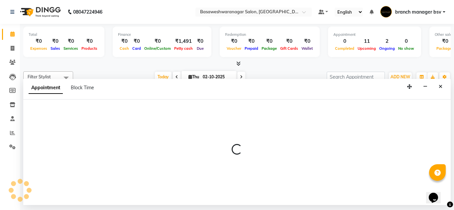
select select "tentative"
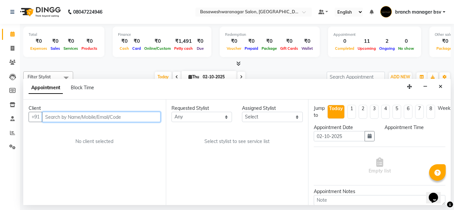
select select "540"
type input "7904358381"
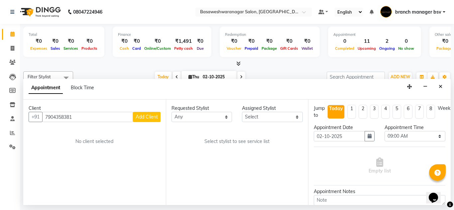
click at [164, 118] on div "Client +91 7904358381 Add Client No client selected" at bounding box center [94, 153] width 143 height 106
click at [154, 118] on span "Add Client" at bounding box center [147, 117] width 22 height 6
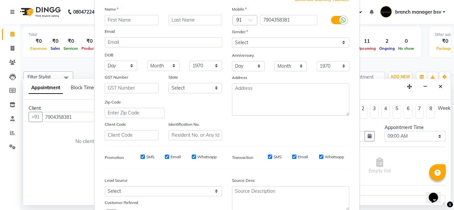
scroll to position [35, 0]
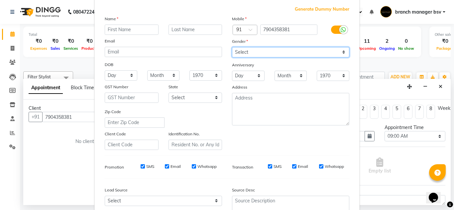
click at [257, 52] on select "Select [DEMOGRAPHIC_DATA] [DEMOGRAPHIC_DATA] Other Prefer Not To Say" at bounding box center [290, 52] width 117 height 10
select select "[DEMOGRAPHIC_DATA]"
click at [232, 47] on select "Select [DEMOGRAPHIC_DATA] [DEMOGRAPHIC_DATA] Other Prefer Not To Say" at bounding box center [290, 52] width 117 height 10
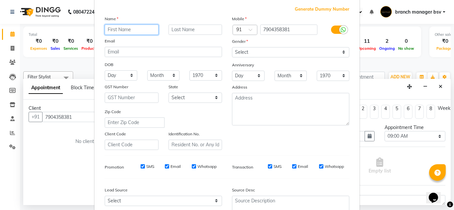
click at [118, 29] on input "text" at bounding box center [132, 30] width 54 height 10
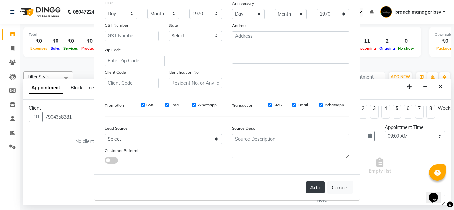
type input "SHWETHA"
click at [317, 193] on button "Add" at bounding box center [315, 188] width 19 height 12
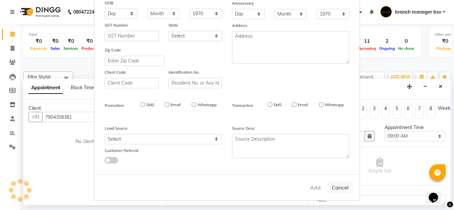
select select
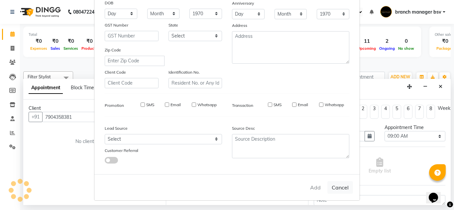
select select
checkbox input "false"
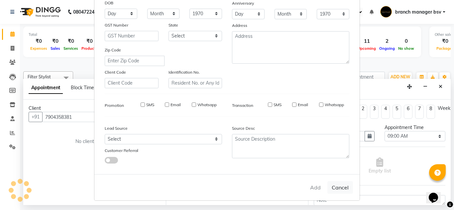
checkbox input "false"
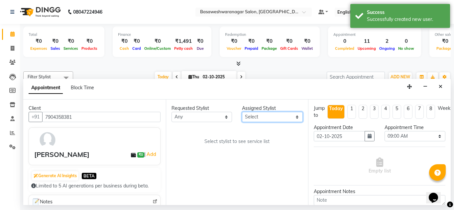
click at [252, 118] on select "Select branch manager bsv Dr.Jabin Dr mehzabin JASSI Jayshree Navya PRATIK RAJE…" at bounding box center [272, 117] width 61 height 10
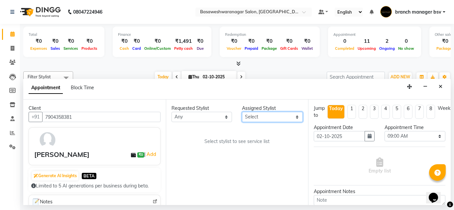
select select "47930"
click at [242, 112] on select "Select branch manager bsv Dr.Jabin Dr mehzabin JASSI Jayshree Navya PRATIK RAJE…" at bounding box center [272, 117] width 61 height 10
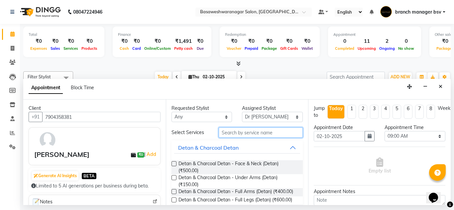
click at [229, 136] on input "text" at bounding box center [261, 133] width 84 height 10
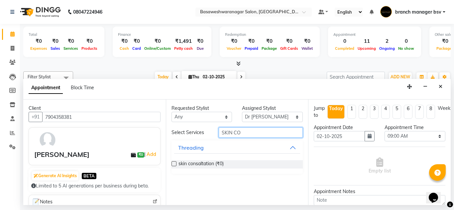
type input "SKIN CO"
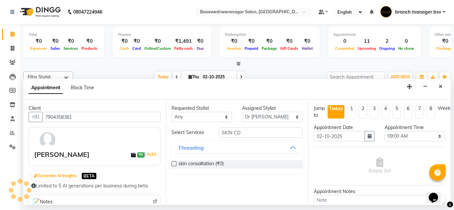
click at [173, 163] on label at bounding box center [173, 163] width 5 height 5
click at [173, 163] on input "checkbox" at bounding box center [173, 164] width 4 height 4
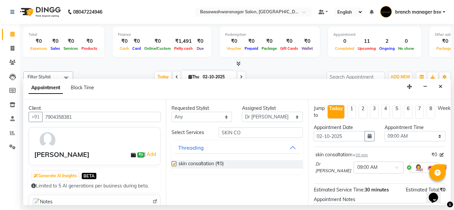
checkbox input "false"
click at [407, 136] on select "Select 09:00 AM 09:15 AM 09:30 AM 09:45 AM 10:00 AM 10:15 AM 10:30 AM 10:45 AM …" at bounding box center [414, 136] width 61 height 10
select select "900"
click at [384, 131] on select "Select 09:00 AM 09:15 AM 09:30 AM 09:45 AM 10:00 AM 10:15 AM 10:30 AM 10:45 AM …" at bounding box center [414, 136] width 61 height 10
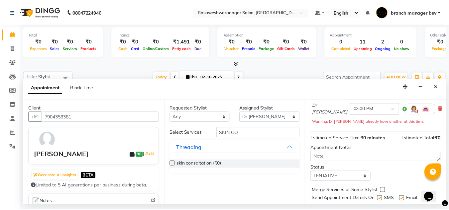
scroll to position [81, 0]
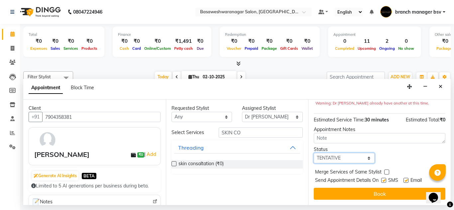
click at [345, 153] on select "Select TENTATIVE CONFIRM CHECK-IN UPCOMING" at bounding box center [344, 158] width 61 height 10
select select "confirm booking"
click at [314, 153] on select "Select TENTATIVE CONFIRM CHECK-IN UPCOMING" at bounding box center [344, 158] width 61 height 10
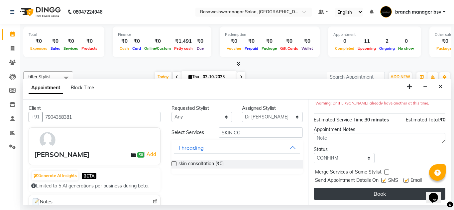
click at [356, 189] on button "Book" at bounding box center [380, 194] width 132 height 12
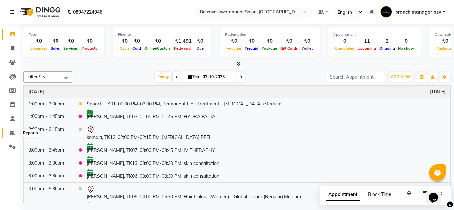
click at [13, 136] on span at bounding box center [13, 134] width 12 height 8
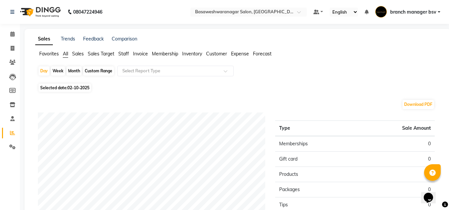
click at [128, 54] on span "Staff" at bounding box center [123, 54] width 11 height 6
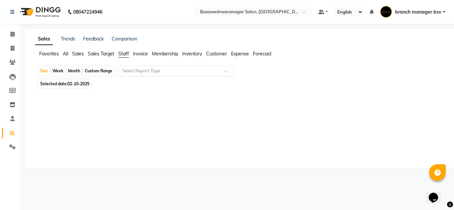
click at [150, 73] on input "text" at bounding box center [169, 71] width 96 height 7
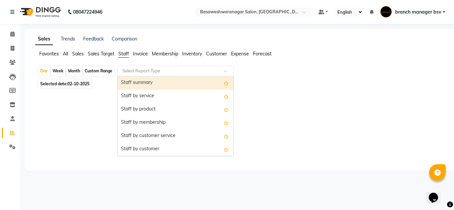
click at [154, 82] on div "Staff summary" at bounding box center [176, 82] width 116 height 13
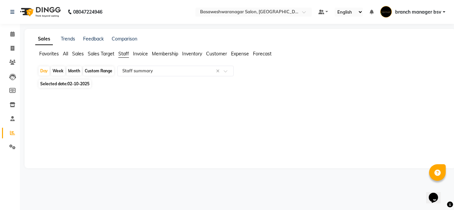
click at [78, 83] on span "02-10-2025" at bounding box center [78, 83] width 22 height 5
select select "10"
select select "2025"
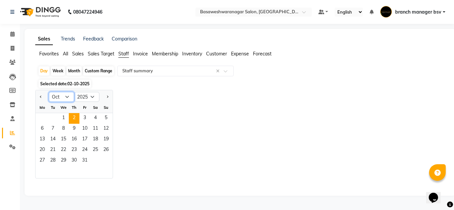
click at [65, 96] on select "Jan Feb Mar Apr May Jun Jul Aug Sep Oct Nov Dec" at bounding box center [61, 97] width 25 height 10
select select "9"
click at [49, 92] on select "Jan Feb Mar Apr May Jun Jul Aug Sep Oct Nov Dec" at bounding box center [61, 97] width 25 height 10
click at [39, 116] on span "1" at bounding box center [42, 118] width 11 height 11
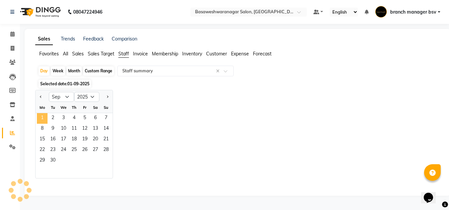
select select "full_report"
select select "csv"
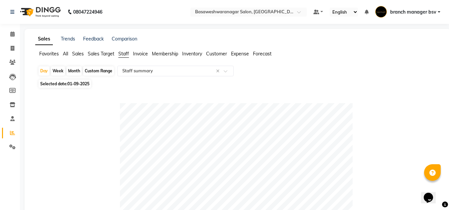
click at [101, 70] on div "Custom Range" at bounding box center [98, 70] width 31 height 9
select select "9"
select select "2025"
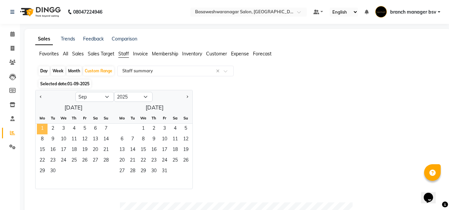
click at [42, 133] on span "1" at bounding box center [42, 129] width 11 height 11
click at [53, 174] on span "30" at bounding box center [53, 171] width 11 height 11
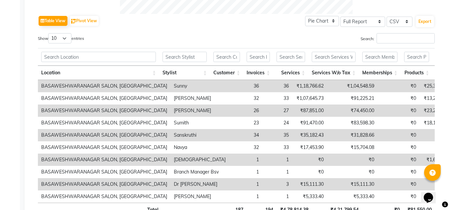
scroll to position [375, 0]
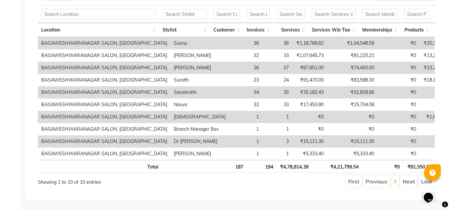
click at [294, 37] on td "₹1,18,766.62" at bounding box center [309, 43] width 35 height 12
copy td "1,18,766.62"
click at [294, 37] on td "₹1,18,766.62" at bounding box center [309, 43] width 35 height 12
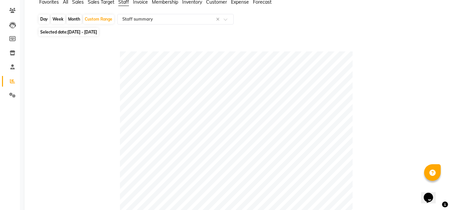
scroll to position [0, 0]
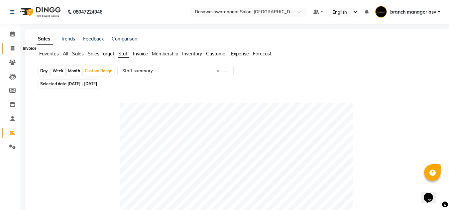
click at [11, 48] on icon at bounding box center [13, 48] width 4 height 5
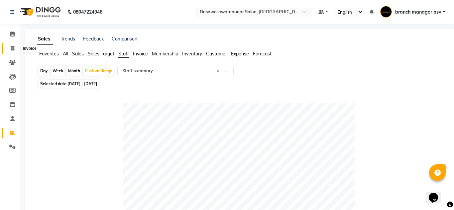
select select "842"
select select "service"
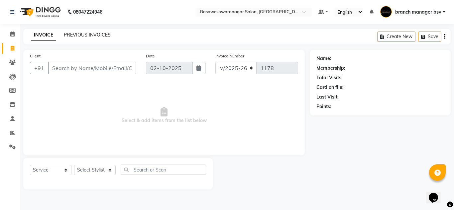
click at [106, 36] on link "PREVIOUS INVOICES" at bounding box center [87, 35] width 47 height 6
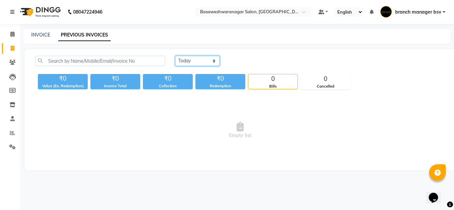
click at [201, 61] on select "Today Yesterday Custom Range" at bounding box center [197, 61] width 45 height 10
select select "yesterday"
click at [175, 56] on select "Today Yesterday Custom Range" at bounding box center [197, 61] width 45 height 10
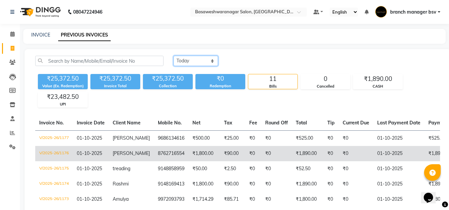
scroll to position [130, 0]
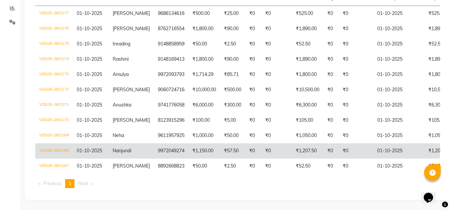
click at [220, 144] on td "₹57.50" at bounding box center [232, 151] width 25 height 15
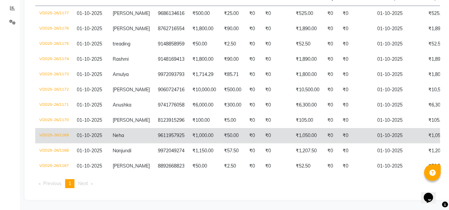
click at [164, 128] on td "9611957925" at bounding box center [171, 135] width 35 height 15
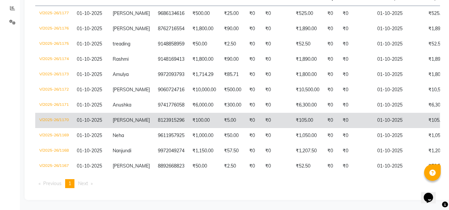
click at [156, 113] on td "8123915296" at bounding box center [171, 120] width 35 height 15
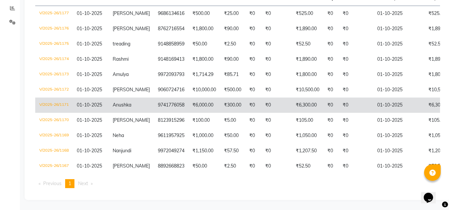
click at [160, 99] on td "9741776058" at bounding box center [171, 105] width 35 height 15
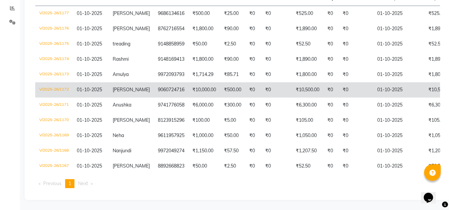
click at [142, 85] on td "supriya" at bounding box center [131, 89] width 45 height 15
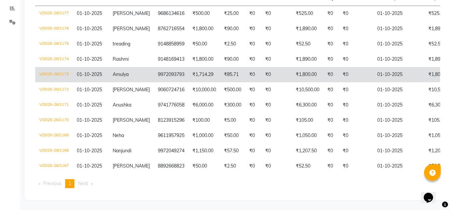
click at [168, 68] on td "9972093793" at bounding box center [171, 74] width 35 height 15
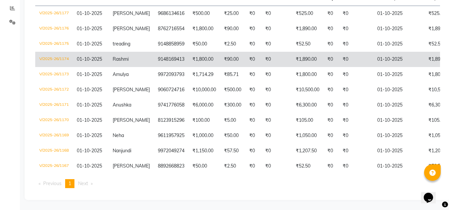
click at [158, 56] on td "9148169413" at bounding box center [171, 59] width 35 height 15
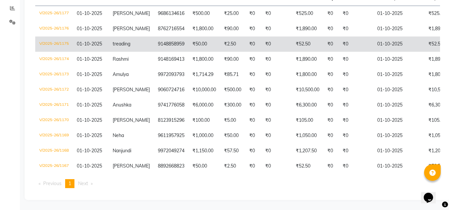
click at [173, 39] on td "9148858959" at bounding box center [171, 44] width 35 height 15
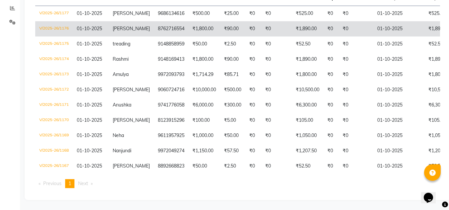
click at [162, 21] on td "8762716554" at bounding box center [171, 28] width 35 height 15
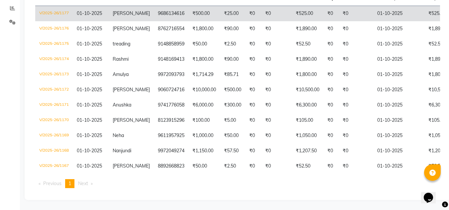
click at [154, 13] on td "9686134616" at bounding box center [171, 14] width 35 height 16
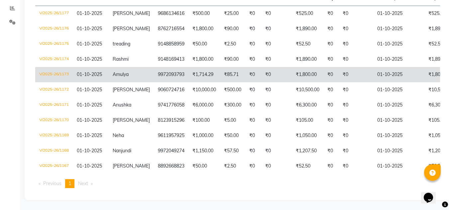
scroll to position [0, 0]
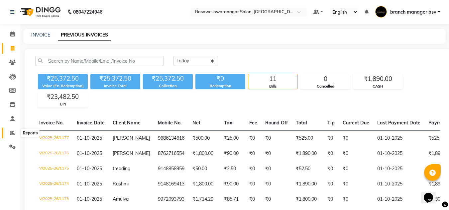
click at [15, 133] on icon at bounding box center [12, 133] width 5 height 5
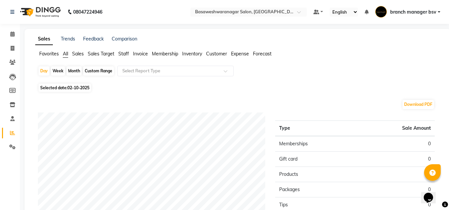
click at [126, 56] on span "Staff" at bounding box center [123, 54] width 11 height 6
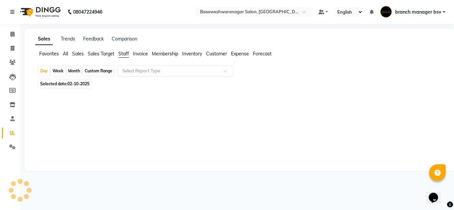
click at [148, 76] on div "Select Report Type" at bounding box center [175, 71] width 116 height 11
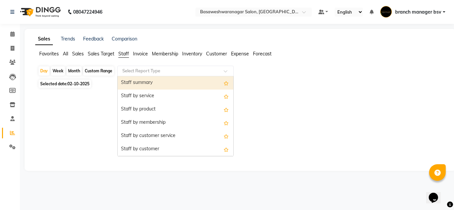
click at [148, 82] on div "Staff summary" at bounding box center [176, 82] width 116 height 13
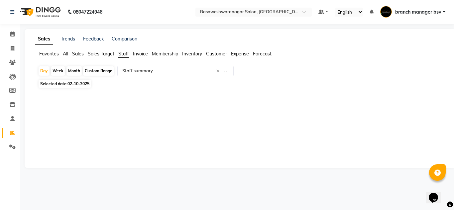
click at [82, 86] on span "Selected date: 02-10-2025" at bounding box center [65, 84] width 52 height 8
select select "10"
select select "2025"
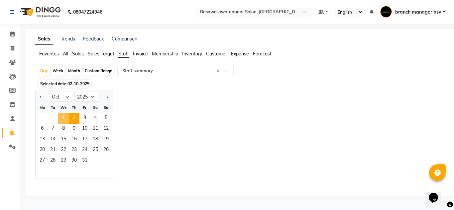
click at [64, 116] on span "1" at bounding box center [63, 118] width 11 height 11
select select "full_report"
select select "csv"
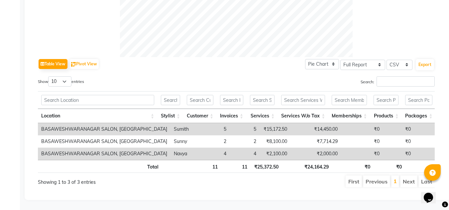
click at [262, 123] on td "₹15,172.50" at bounding box center [274, 129] width 31 height 12
copy td "15,172.50"
click at [266, 148] on td "₹2,100.00" at bounding box center [274, 154] width 31 height 12
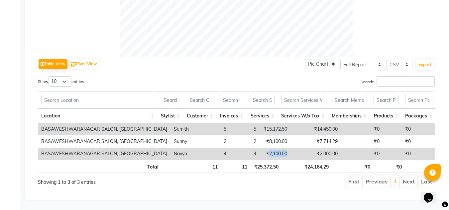
copy td "2,100.00"
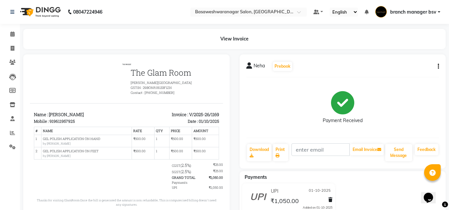
scroll to position [30, 0]
click at [438, 66] on icon "button" at bounding box center [438, 66] width 1 height 0
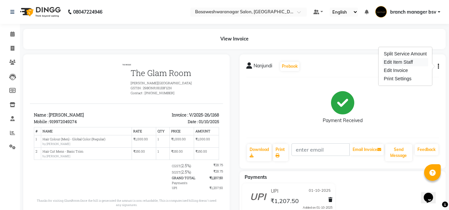
click at [411, 59] on div "Edit Item Staff" at bounding box center [405, 62] width 46 height 8
select select
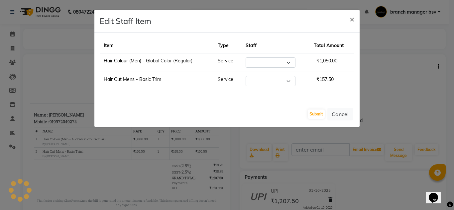
select select "64364"
click at [43, 34] on ngb-modal-window "Edit Staff Item × Item Type Staff Total Amount Hair Colour (Men) - Global Color…" at bounding box center [227, 105] width 454 height 210
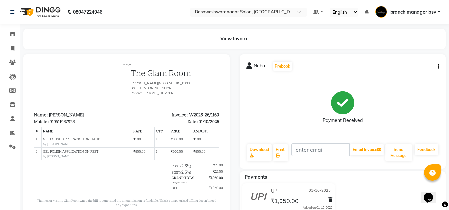
scroll to position [5, 0]
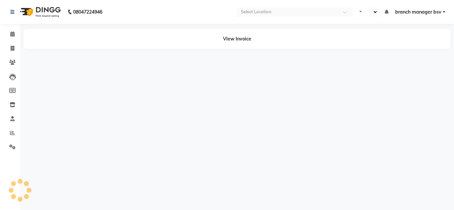
select select "en"
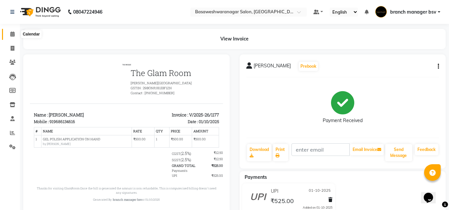
click at [11, 31] on span at bounding box center [13, 35] width 12 height 8
